Goal: Navigation & Orientation: Find specific page/section

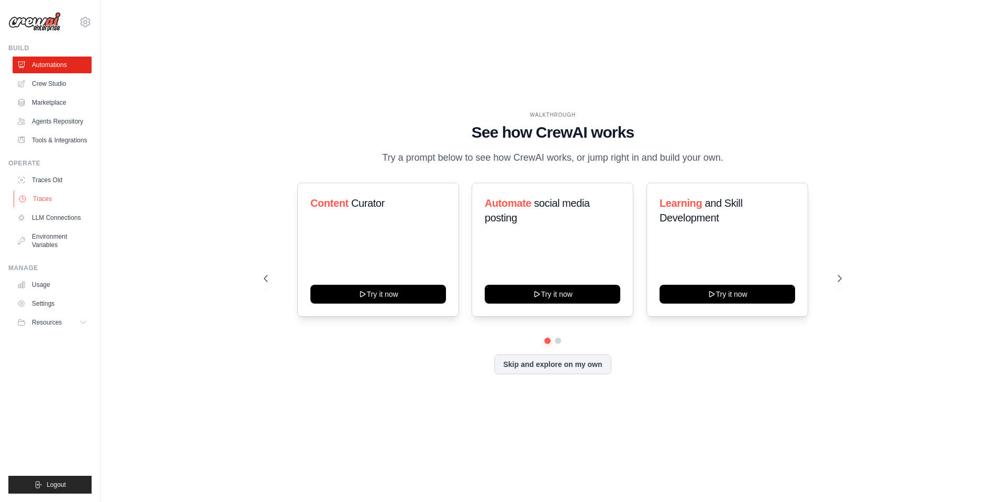
click at [41, 199] on link "Traces" at bounding box center [53, 199] width 79 height 17
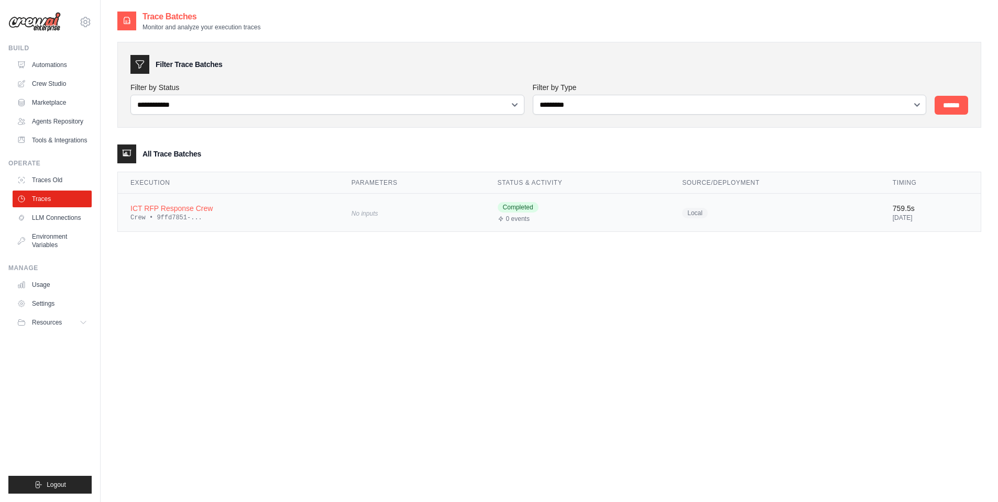
click at [192, 217] on div "Crew • 9ffd7851-..." at bounding box center [228, 218] width 196 height 8
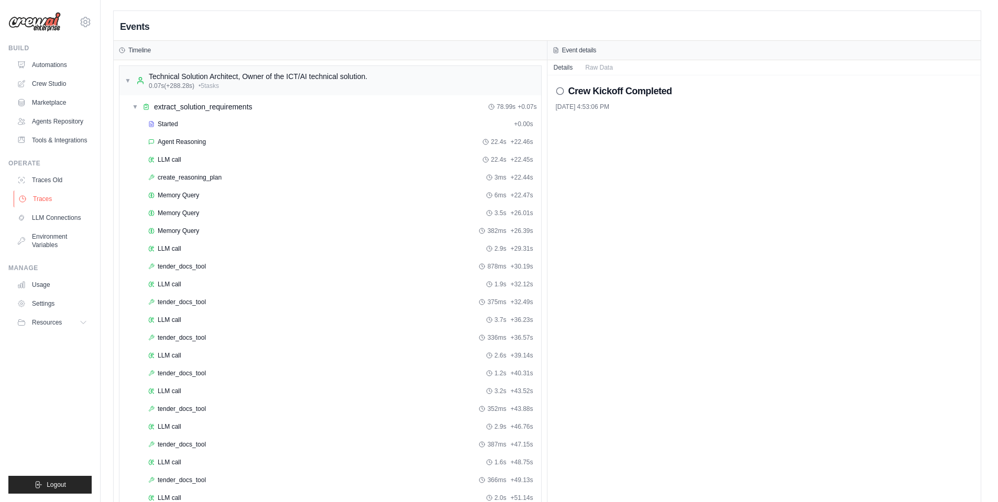
click at [42, 199] on link "Traces" at bounding box center [53, 199] width 79 height 17
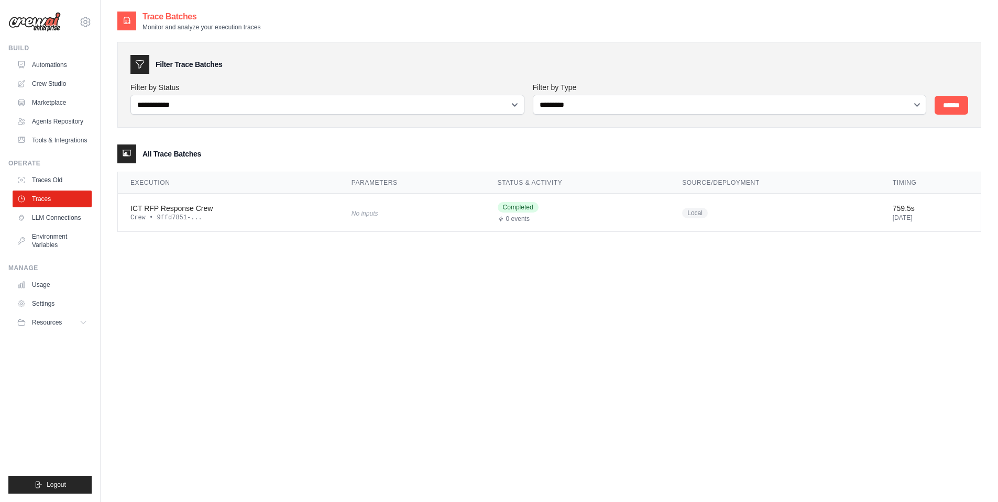
click at [237, 156] on div "All Trace Batches" at bounding box center [549, 154] width 864 height 19
click at [128, 160] on div at bounding box center [126, 154] width 19 height 19
click at [215, 158] on div "All Trace Batches" at bounding box center [549, 154] width 864 height 19
click at [50, 180] on link "Traces Old" at bounding box center [53, 180] width 79 height 17
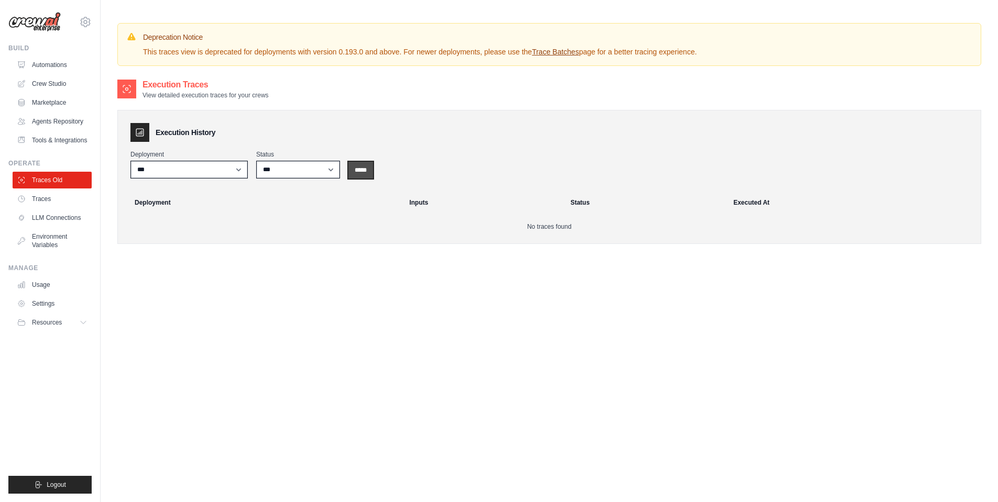
click at [356, 168] on input "*****" at bounding box center [360, 170] width 25 height 17
click at [44, 201] on link "Traces" at bounding box center [53, 199] width 79 height 17
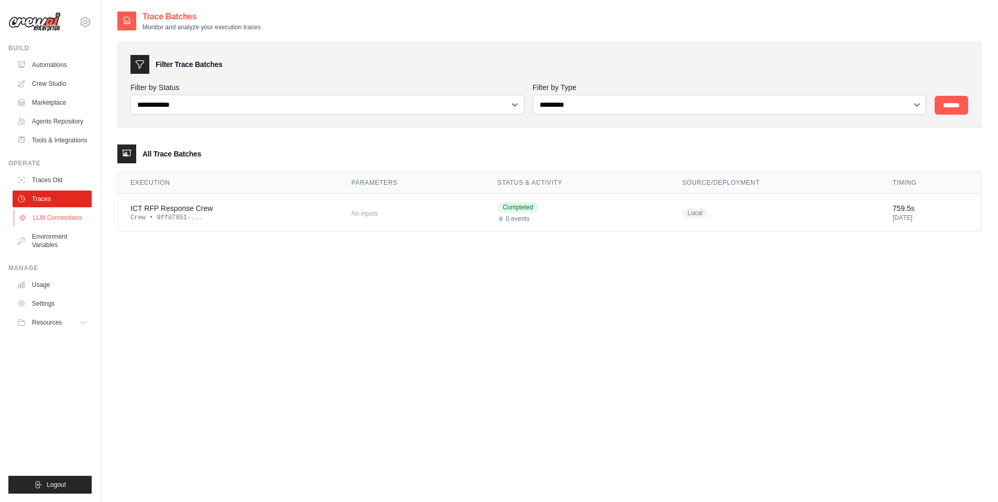
click at [57, 220] on link "LLM Connections" at bounding box center [53, 217] width 79 height 17
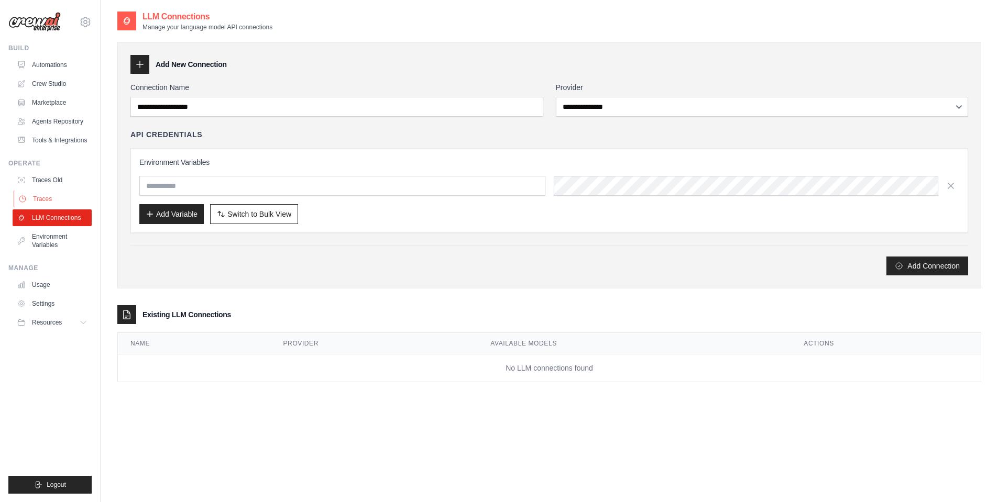
click at [46, 199] on link "Traces" at bounding box center [53, 199] width 79 height 17
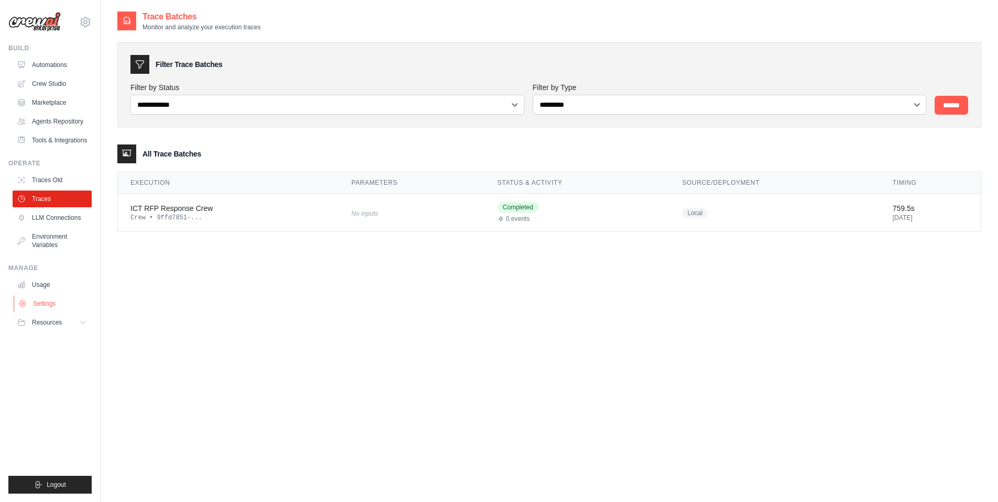
click at [43, 302] on link "Settings" at bounding box center [53, 303] width 79 height 17
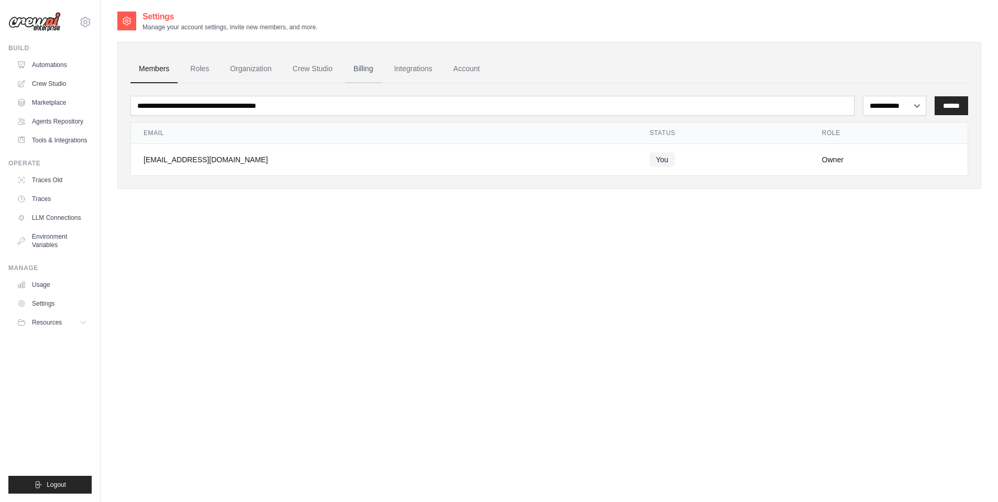
click at [363, 70] on link "Billing" at bounding box center [363, 69] width 36 height 28
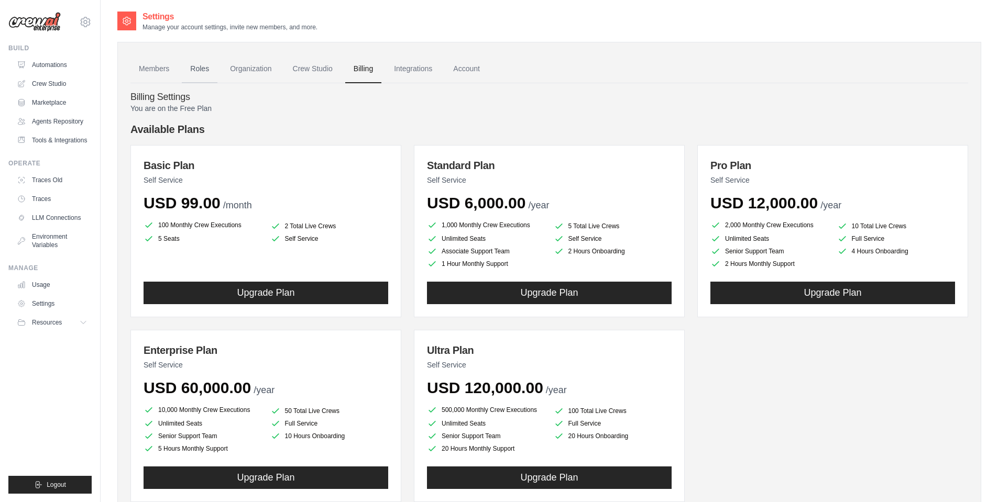
click at [184, 71] on link "Roles" at bounding box center [200, 69] width 36 height 28
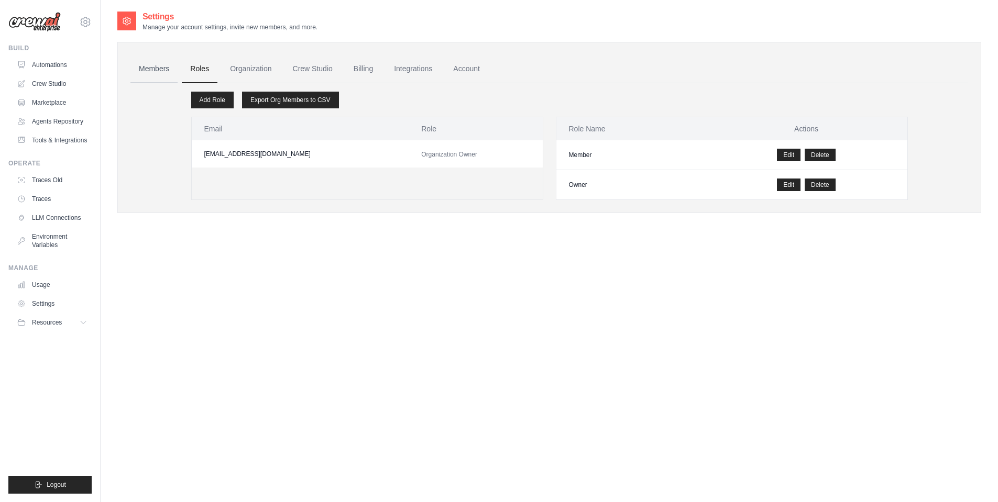
click at [150, 72] on link "Members" at bounding box center [153, 69] width 47 height 28
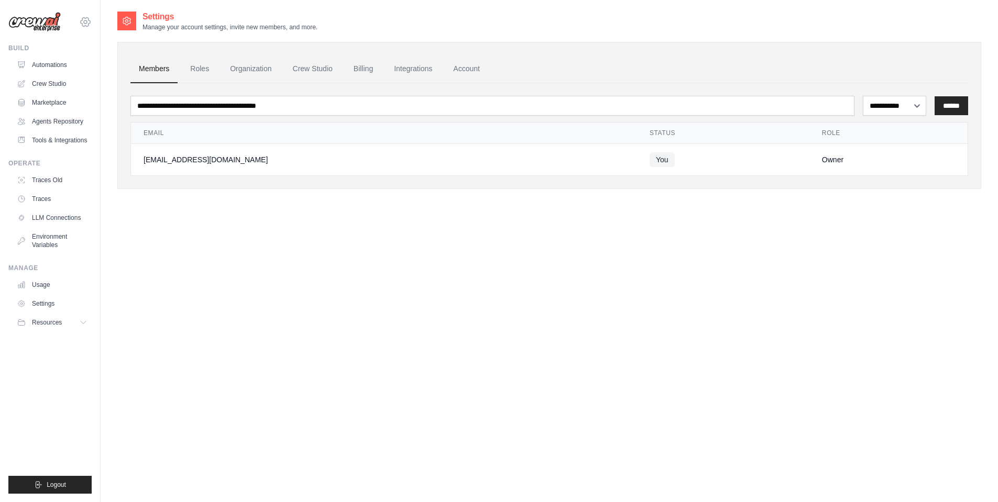
click at [89, 24] on icon at bounding box center [85, 21] width 9 height 9
click at [113, 67] on span "Settings" at bounding box center [130, 65] width 83 height 10
click at [48, 218] on link "LLM Connections" at bounding box center [53, 217] width 79 height 17
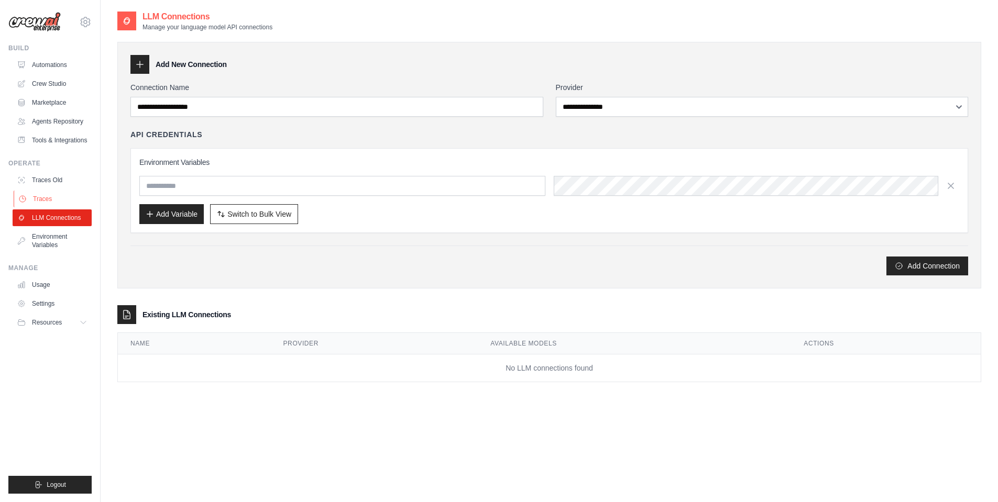
click at [41, 194] on link "Traces" at bounding box center [53, 199] width 79 height 17
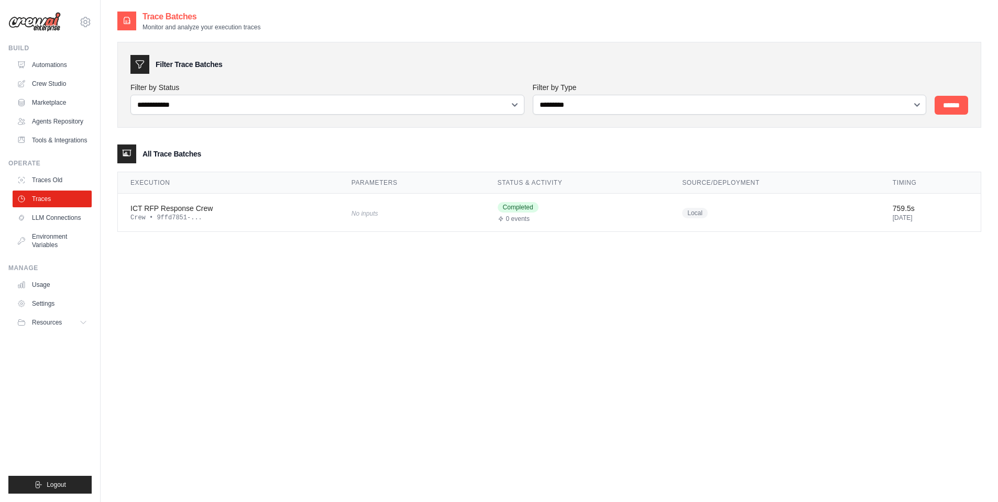
drag, startPoint x: 192, startPoint y: 207, endPoint x: 169, endPoint y: 261, distance: 58.4
click at [169, 261] on div "**********" at bounding box center [549, 261] width 864 height 502
click at [60, 236] on link "Environment Variables" at bounding box center [53, 240] width 79 height 25
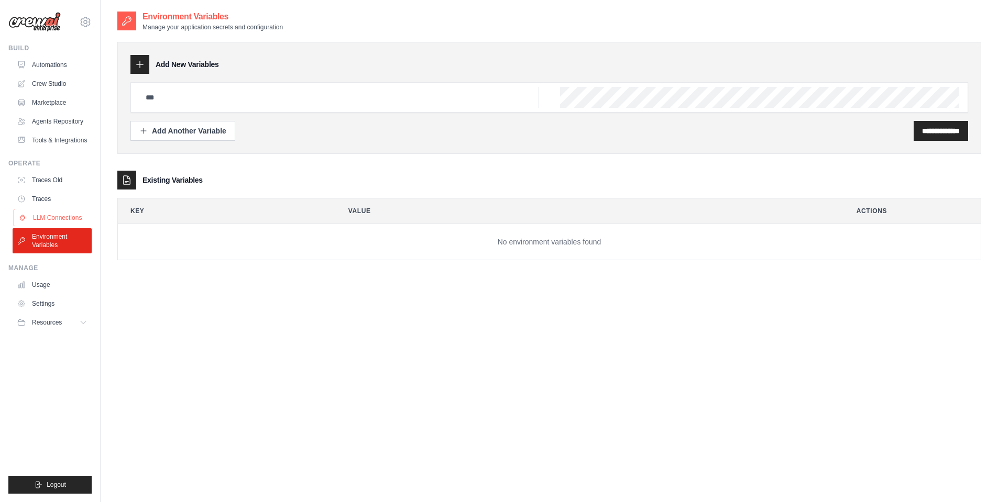
click at [59, 220] on link "LLM Connections" at bounding box center [53, 217] width 79 height 17
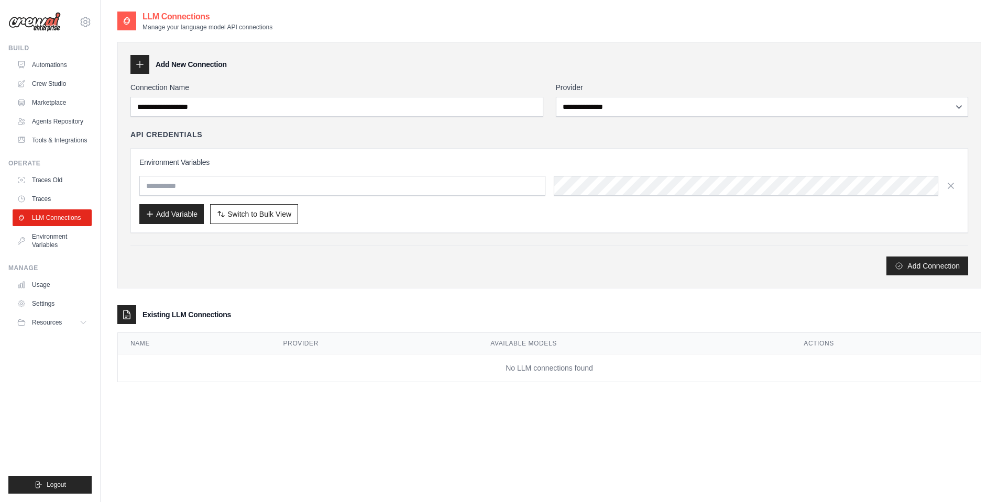
click at [458, 71] on div "Add New Connection" at bounding box center [548, 64] width 837 height 19
click at [36, 194] on link "Traces" at bounding box center [53, 199] width 79 height 17
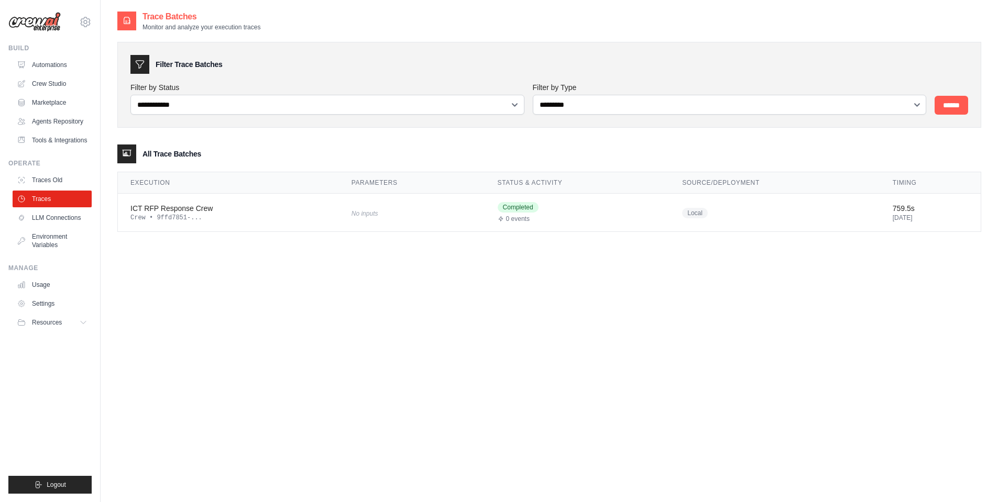
click at [777, 31] on div "**********" at bounding box center [549, 131] width 864 height 201
click at [811, 16] on div "Trace Batches Monitor and analyze your execution traces" at bounding box center [549, 20] width 864 height 21
